Goal: Information Seeking & Learning: Learn about a topic

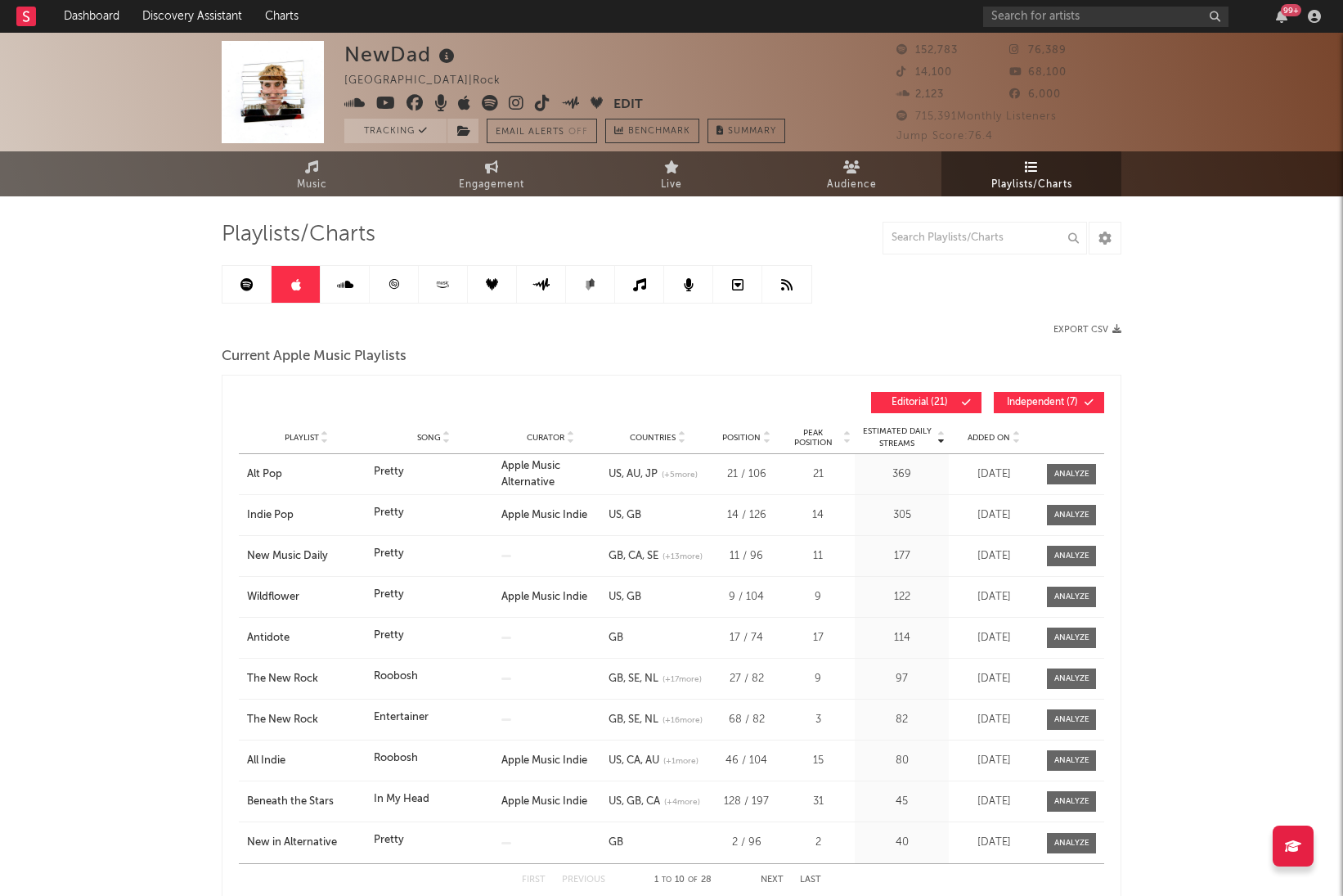
click at [250, 288] on icon at bounding box center [247, 284] width 13 height 13
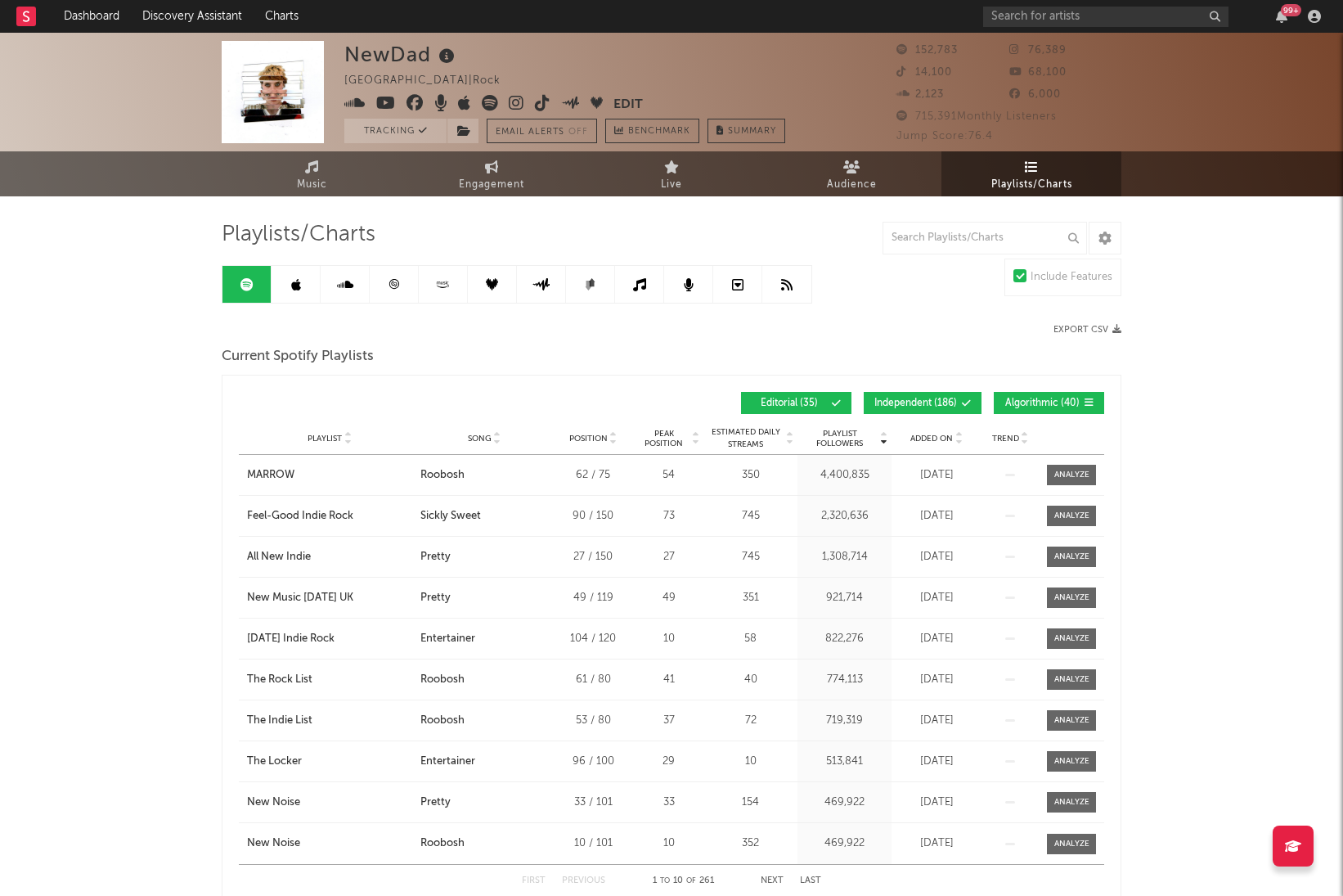
click at [944, 439] on span "Added On" at bounding box center [931, 438] width 43 height 10
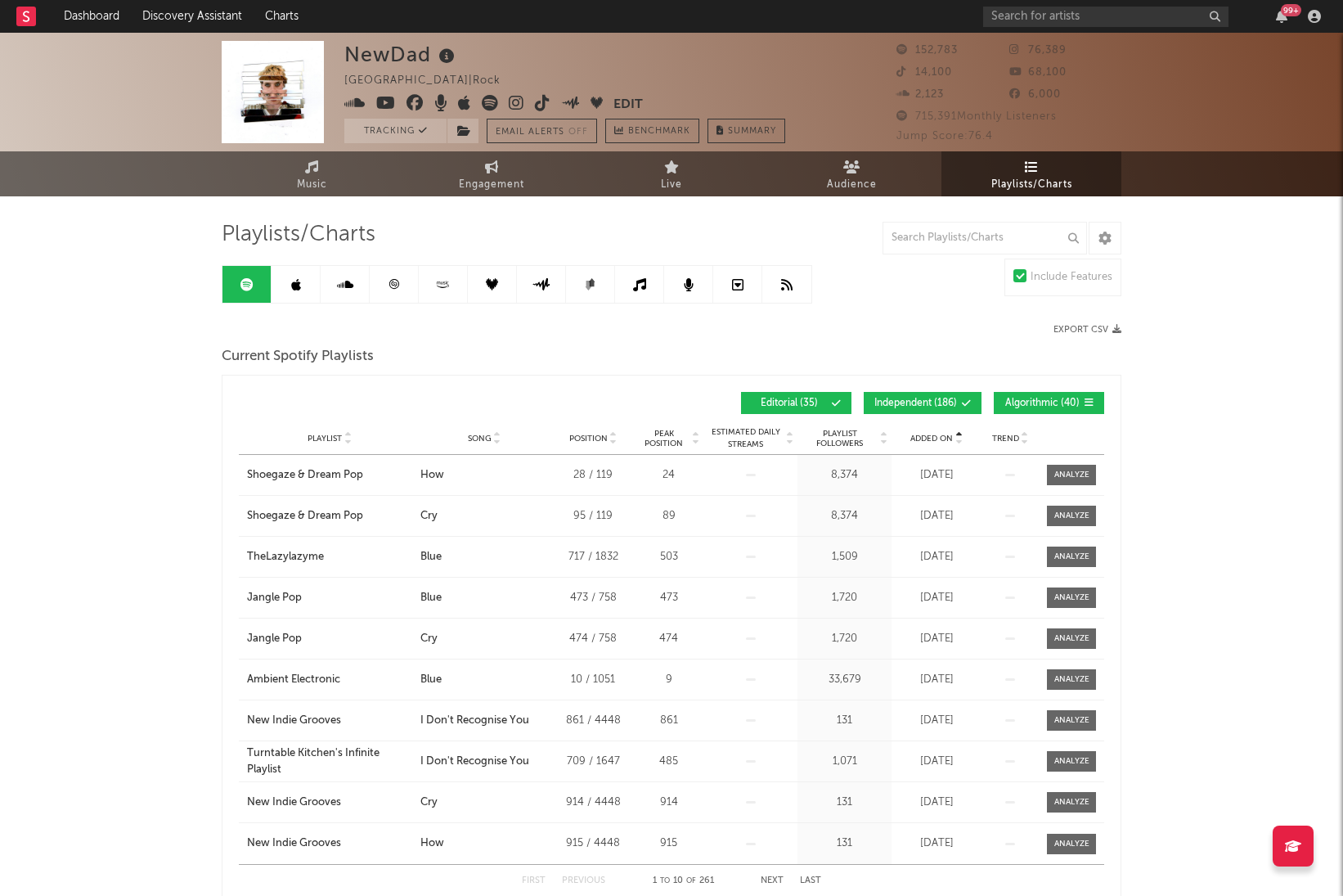
click at [944, 439] on span "Added On" at bounding box center [931, 438] width 43 height 10
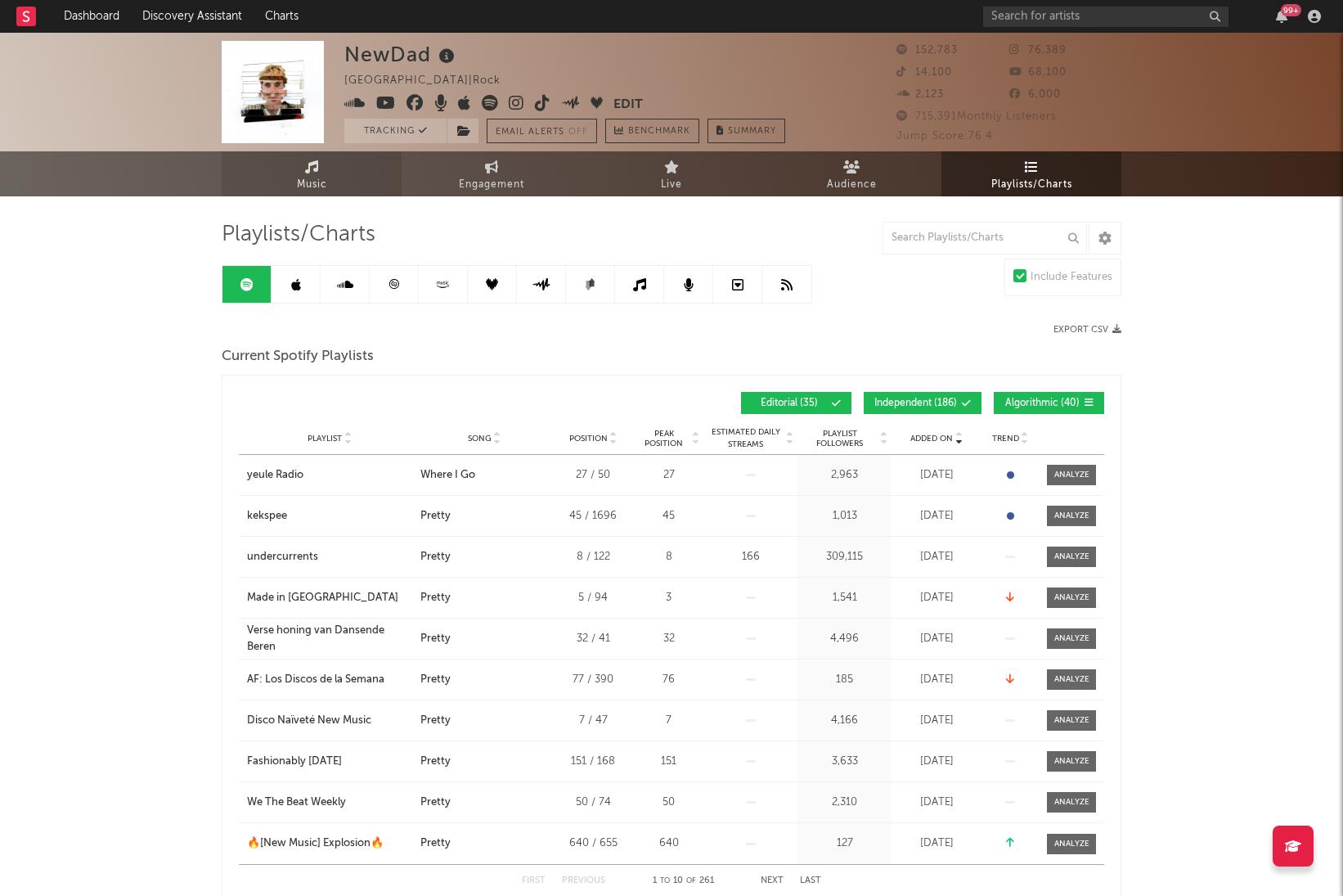
click at [299, 170] on link "Music" at bounding box center [312, 173] width 180 height 45
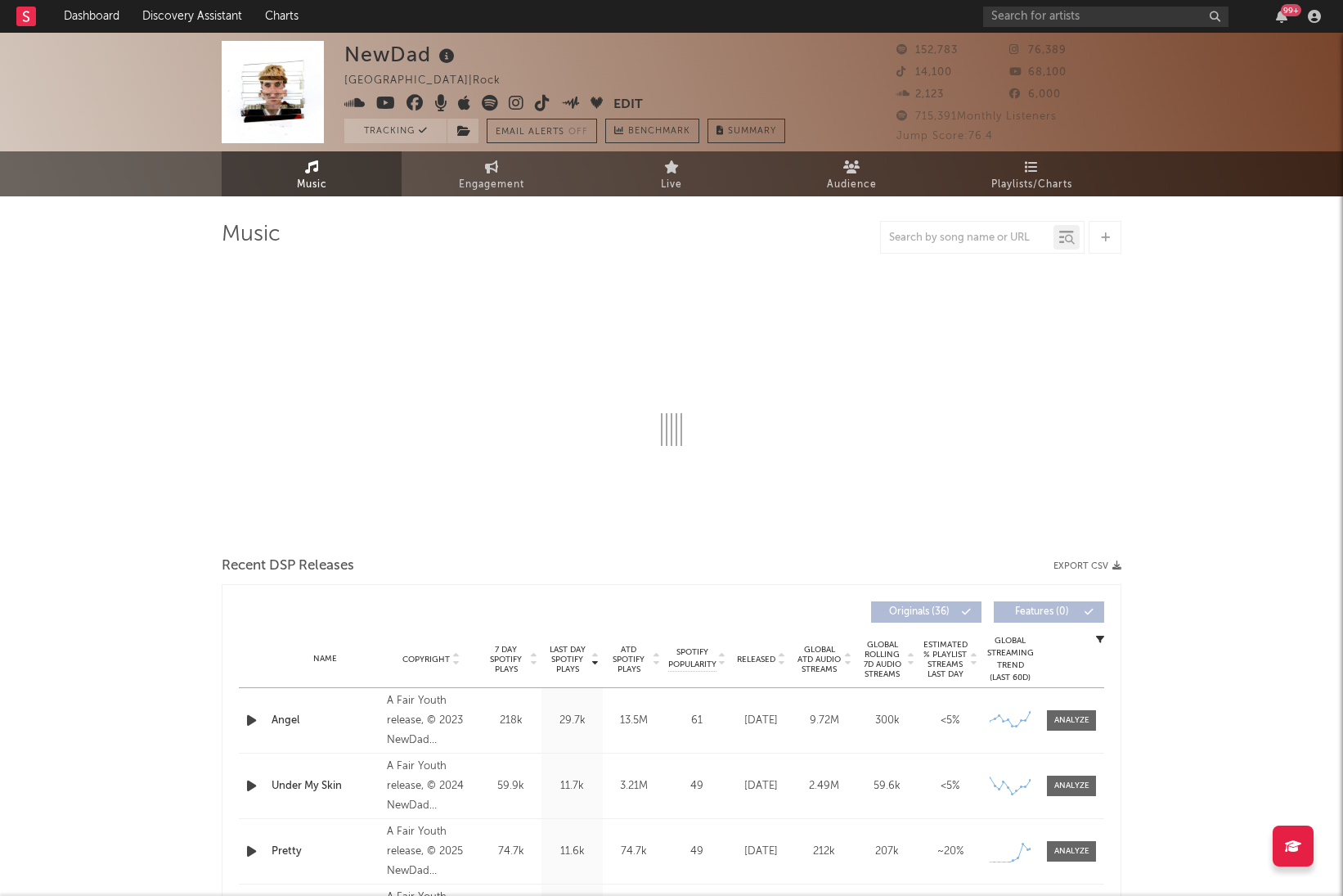
select select "6m"
